Goal: Task Accomplishment & Management: Manage account settings

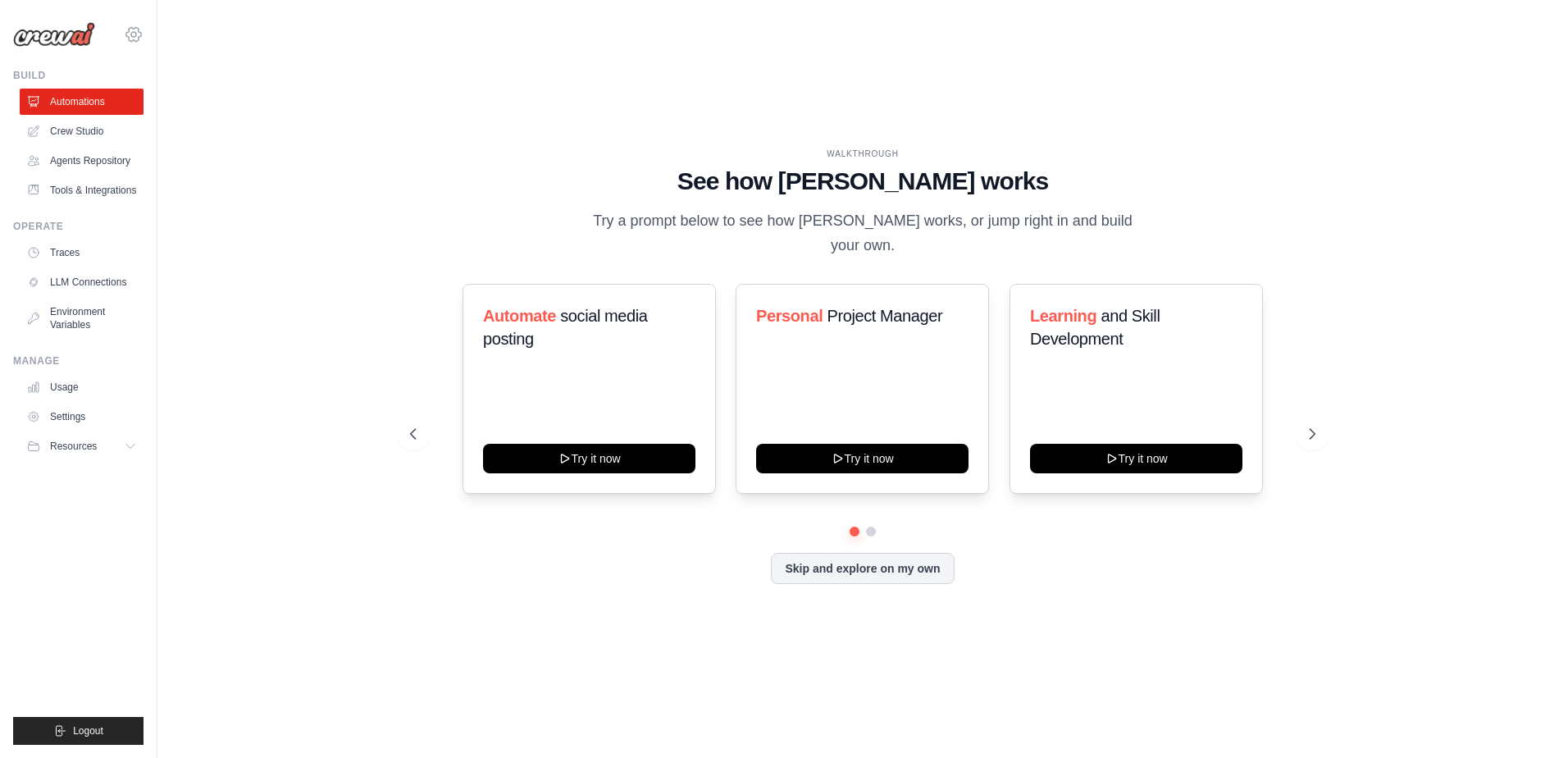
click at [143, 34] on div "[EMAIL_ADDRESS][DOMAIN_NAME] Settings Build Automations" at bounding box center [78, 379] width 157 height 758
click at [131, 33] on icon at bounding box center [134, 34] width 5 height 5
click at [171, 107] on span "Settings" at bounding box center [206, 101] width 130 height 17
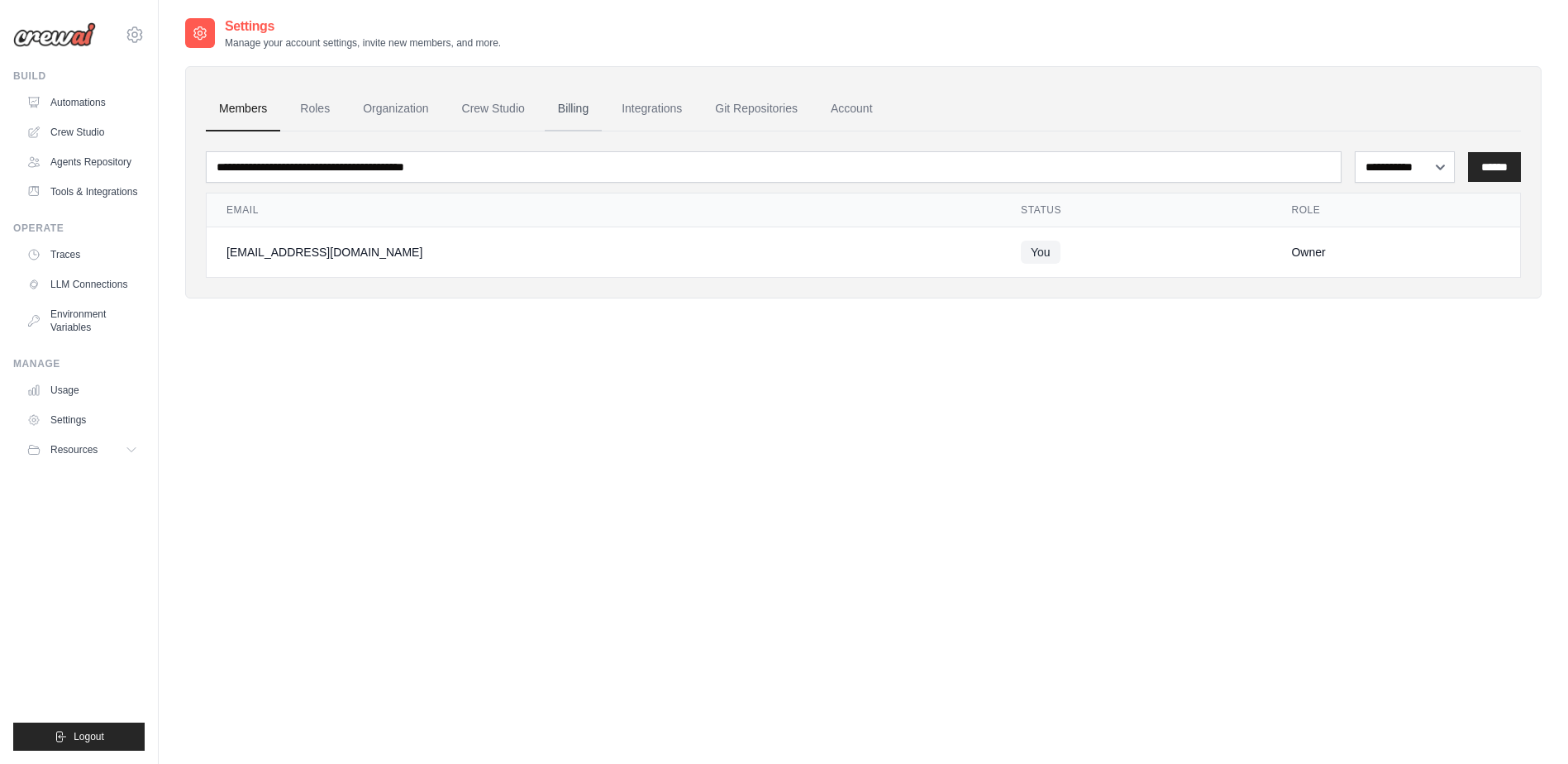
click at [588, 109] on link "Billing" at bounding box center [573, 109] width 57 height 44
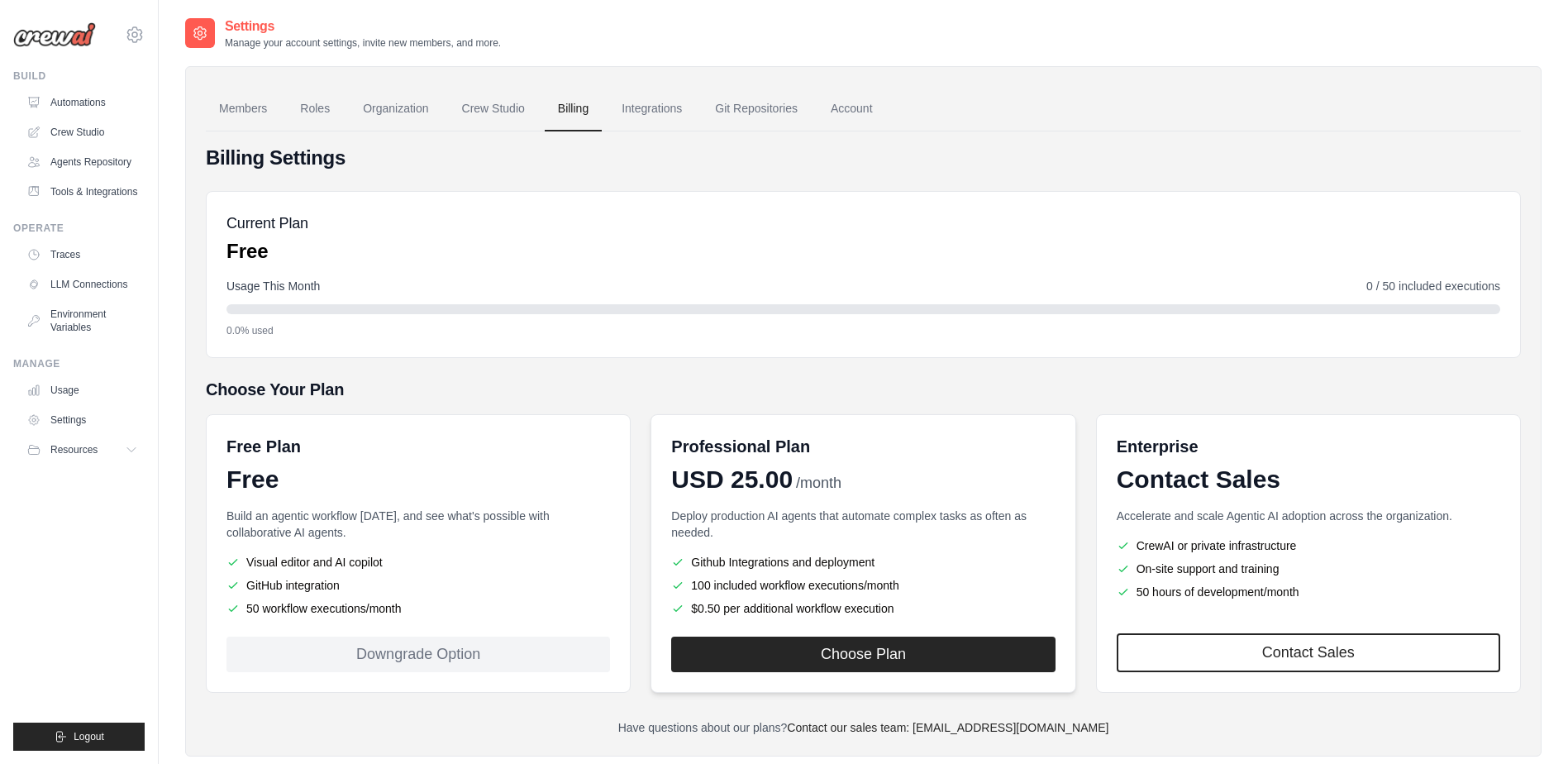
click at [847, 457] on div "Professional Plan" at bounding box center [862, 446] width 383 height 23
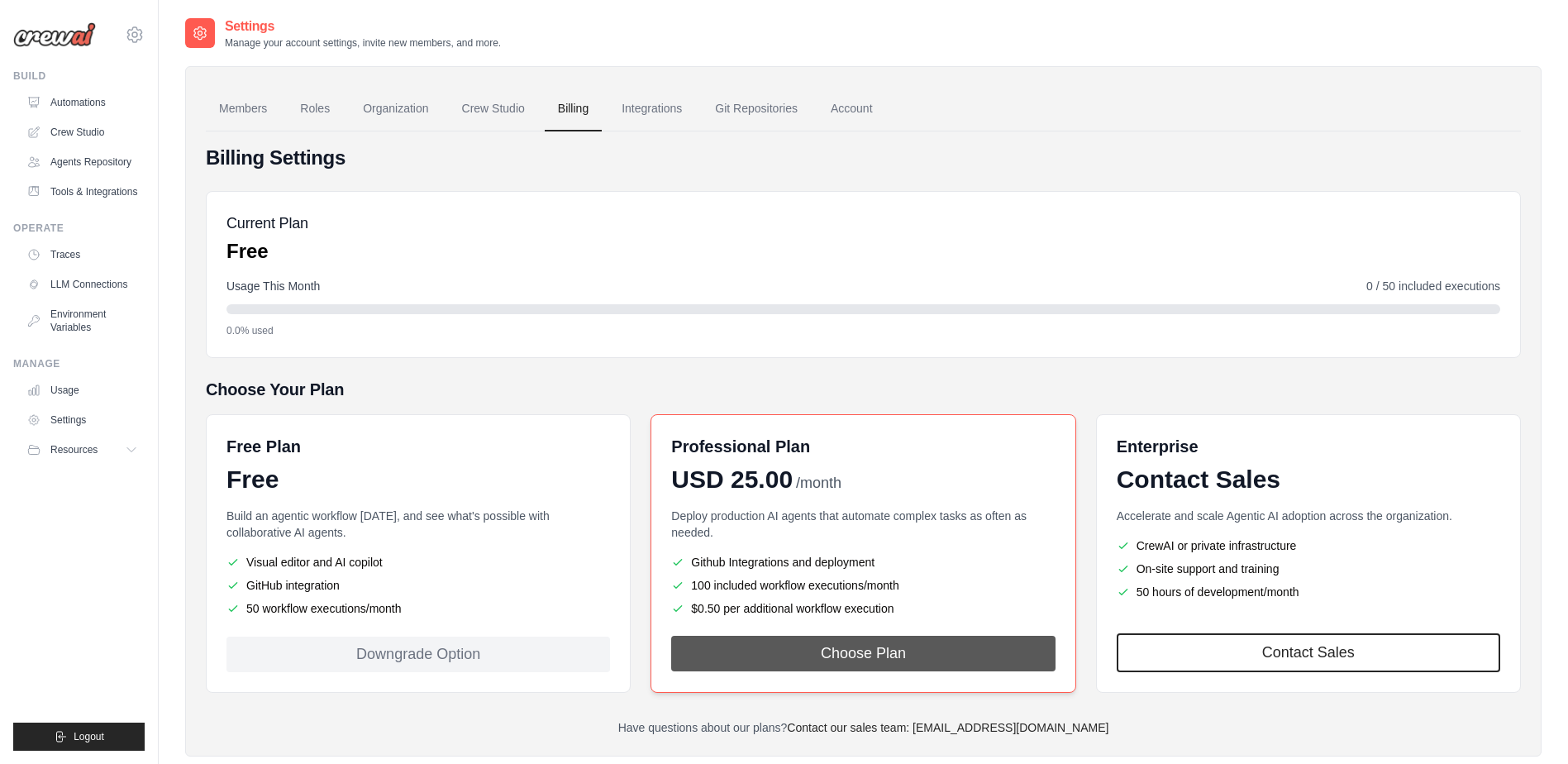
click at [849, 654] on button "Choose Plan" at bounding box center [862, 653] width 383 height 35
